Goal: Transaction & Acquisition: Obtain resource

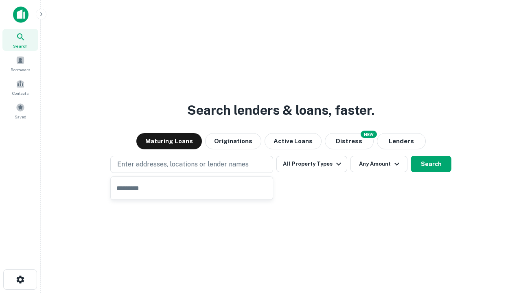
type input "**********"
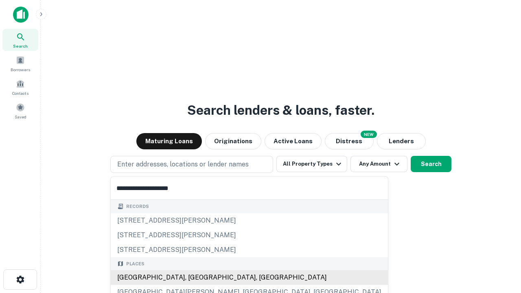
click at [194, 277] on div "[GEOGRAPHIC_DATA], [GEOGRAPHIC_DATA], [GEOGRAPHIC_DATA]" at bounding box center [249, 277] width 277 height 15
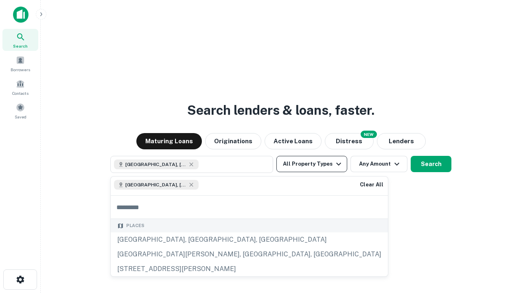
click at [312, 164] on button "All Property Types" at bounding box center [311, 164] width 71 height 16
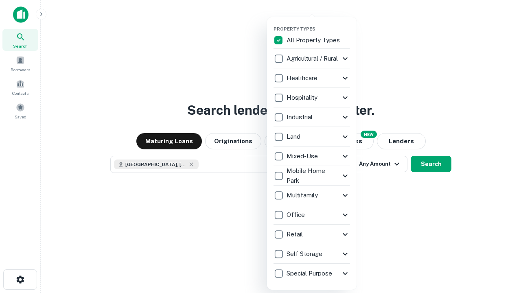
click at [318, 24] on button "button" at bounding box center [317, 24] width 89 height 0
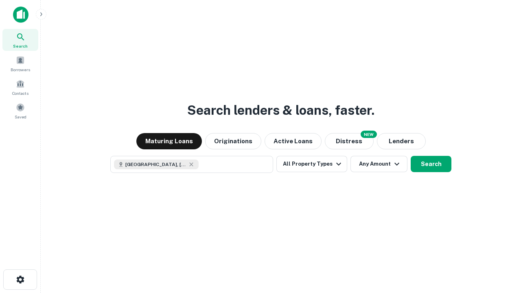
scroll to position [13, 0]
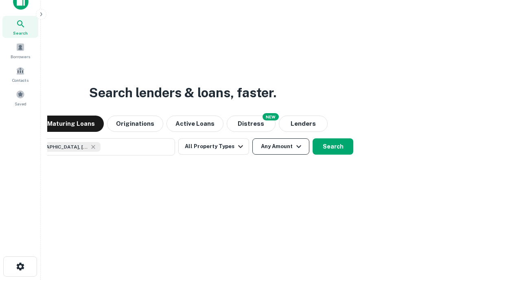
click at [252, 138] on button "Any Amount" at bounding box center [280, 146] width 57 height 16
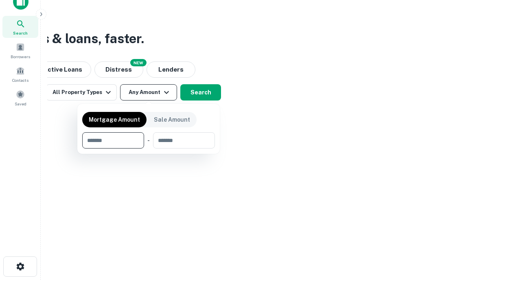
type input "*******"
click at [148, 148] on button "button" at bounding box center [148, 148] width 133 height 0
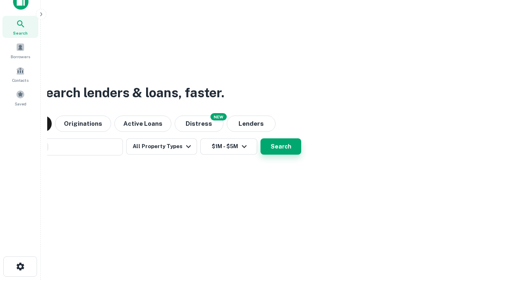
click at [260, 138] on button "Search" at bounding box center [280, 146] width 41 height 16
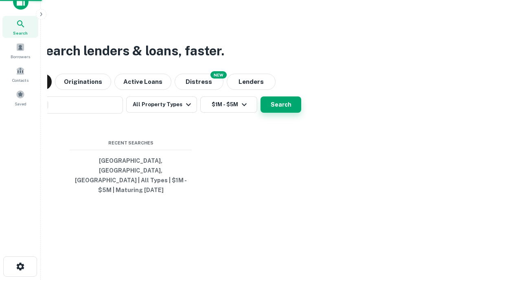
scroll to position [26, 230]
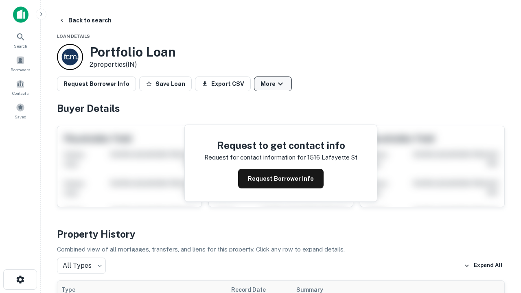
click at [272, 84] on button "More" at bounding box center [273, 83] width 38 height 15
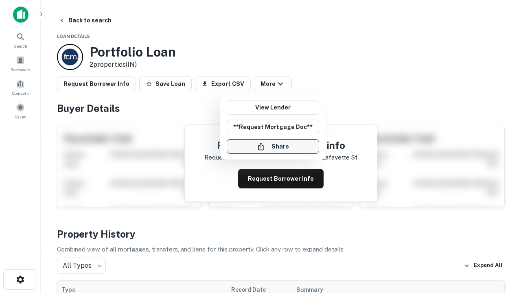
click at [272, 146] on button "Share" at bounding box center [273, 146] width 92 height 15
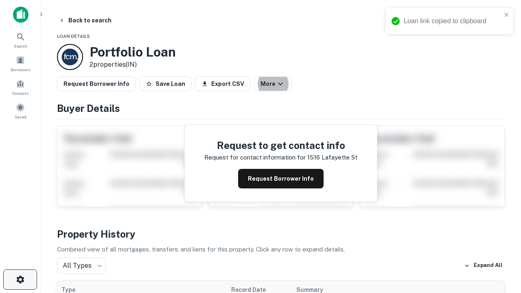
click at [20, 279] on icon "button" at bounding box center [20, 280] width 10 height 10
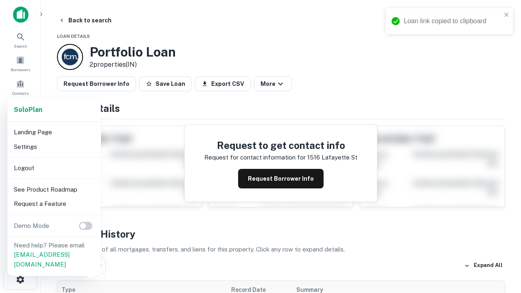
click at [54, 168] on li "Logout" at bounding box center [54, 168] width 87 height 15
